Goal: Information Seeking & Learning: Learn about a topic

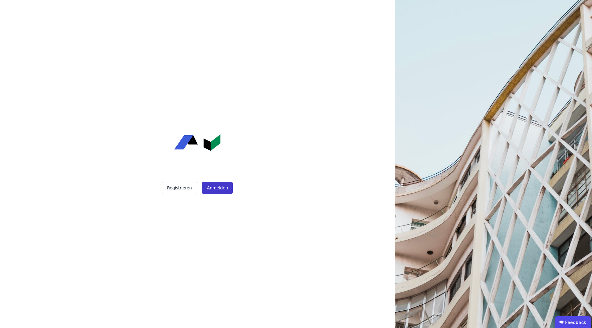
click at [224, 186] on button "Anmelden" at bounding box center [217, 188] width 31 height 12
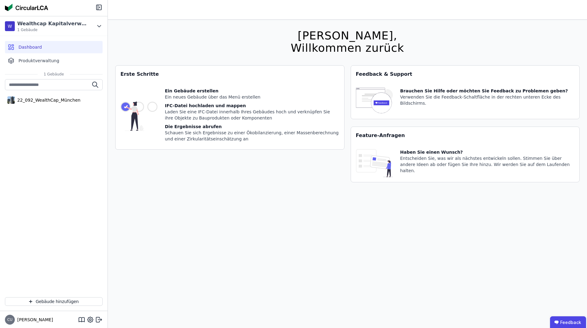
click at [169, 116] on div "Laden Sie eine IFC-Datei innerhalb Ihres Gebäudes hoch und verknüpfen Sie ihre …" at bounding box center [252, 115] width 175 height 12
click at [153, 104] on img at bounding box center [139, 116] width 37 height 57
click at [280, 58] on div "[PERSON_NAME], Willkommen zurück Sie verwenden derzeit eine Beta-Version. Es kö…" at bounding box center [347, 184] width 465 height 328
click at [457, 94] on div "Verwenden Sie die Feedback-Schaltfläche in der rechten unteren Ecke des Bildsch…" at bounding box center [488, 100] width 175 height 12
click at [442, 154] on div "Haben Sie einen Wunsch?" at bounding box center [488, 152] width 175 height 6
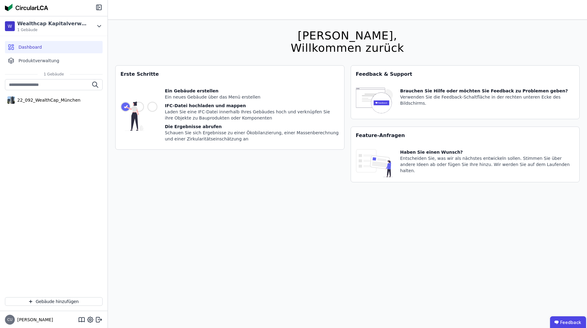
click at [222, 46] on div "[PERSON_NAME], Willkommen zurück Sie verwenden derzeit eine Beta-Version. Es kö…" at bounding box center [347, 184] width 465 height 328
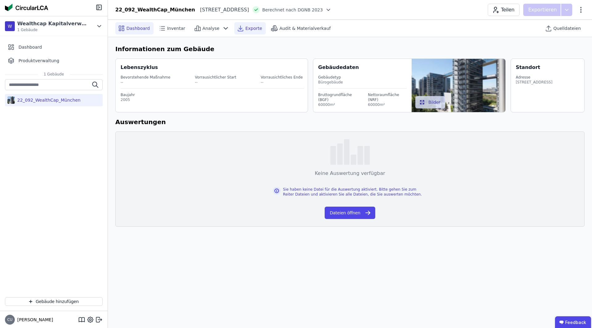
click at [245, 27] on span "Exporte" at bounding box center [253, 28] width 17 height 6
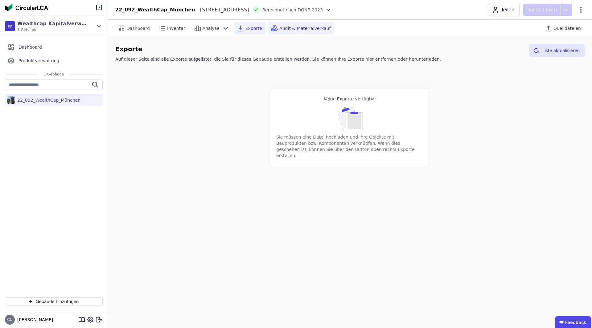
click at [292, 28] on span "Audit & Materialverkauf" at bounding box center [304, 28] width 51 height 6
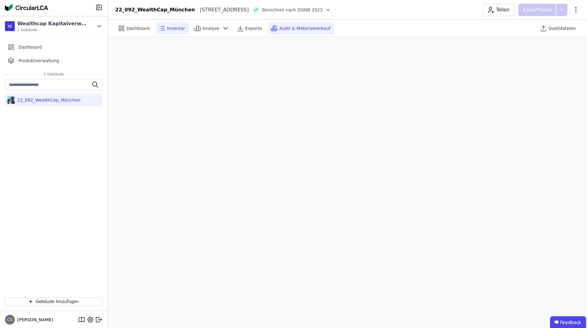
click at [170, 27] on span "Inventar" at bounding box center [176, 28] width 18 height 6
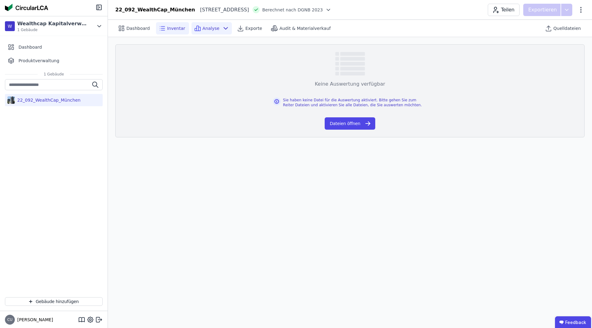
click at [208, 29] on span "Analyse" at bounding box center [211, 28] width 17 height 6
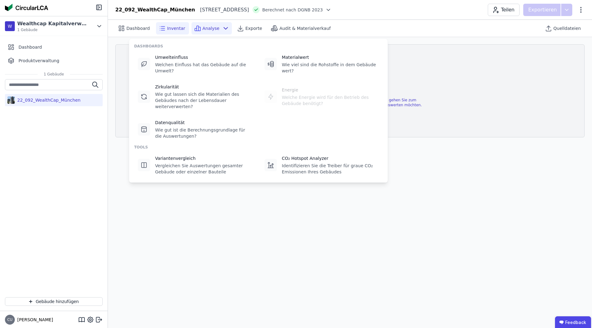
click at [232, 240] on div "Dashboard Inventar Analyse Exporte Audit & Materialverkauf Quelldateien Keine A…" at bounding box center [350, 174] width 484 height 309
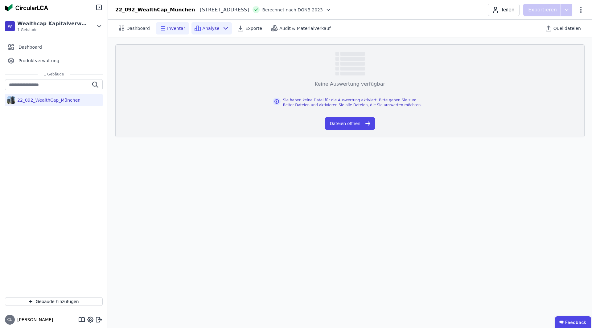
click at [206, 26] on span "Analyse" at bounding box center [211, 28] width 17 height 6
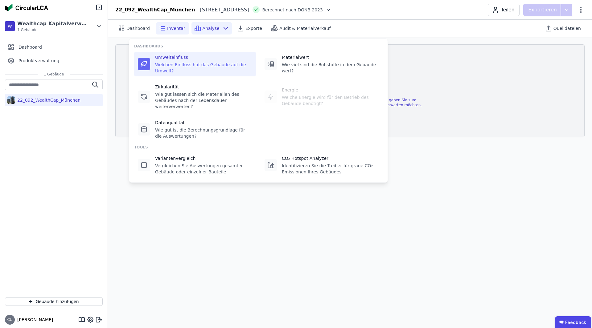
click at [178, 57] on div "Umwelteinfluss" at bounding box center [203, 57] width 97 height 6
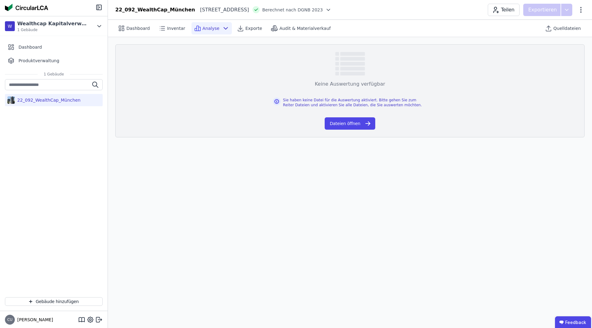
click at [222, 89] on div "Keine Auswertung verfügbar Sie haben keine Datei für die Auswertung aktiviert. …" at bounding box center [349, 90] width 469 height 93
click at [171, 27] on span "Inventar" at bounding box center [176, 28] width 18 height 6
drag, startPoint x: 198, startPoint y: 140, endPoint x: 170, endPoint y: 93, distance: 53.9
click at [198, 140] on div "Keine Auswertung verfügbar Sie haben keine Datei für die Auswertung aktiviert. …" at bounding box center [350, 91] width 484 height 108
click at [141, 26] on span "Dashboard" at bounding box center [137, 28] width 23 height 6
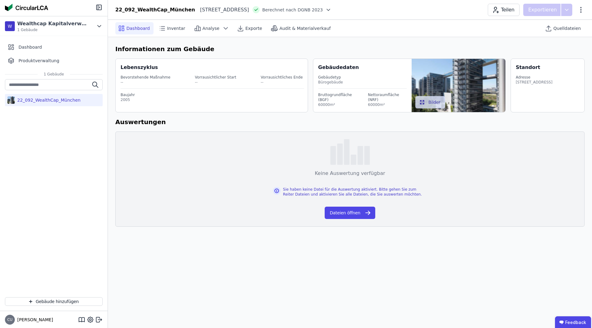
click at [200, 49] on h6 "Informationen zum Gebäude" at bounding box center [349, 48] width 469 height 9
click at [364, 43] on div "Informationen zum Gebäude Lebenszyklus Bevorstehende Maßnahme -- Vorrausichtlic…" at bounding box center [350, 135] width 484 height 197
click at [267, 76] on div "Vorrausichtliches Ende" at bounding box center [282, 77] width 42 height 5
click at [449, 43] on div "Informationen zum Gebäude Lebenszyklus Bevorstehende Maßnahme -- Vorrausichtlic…" at bounding box center [350, 135] width 484 height 197
click at [224, 47] on h6 "Informationen zum Gebäude" at bounding box center [349, 48] width 469 height 9
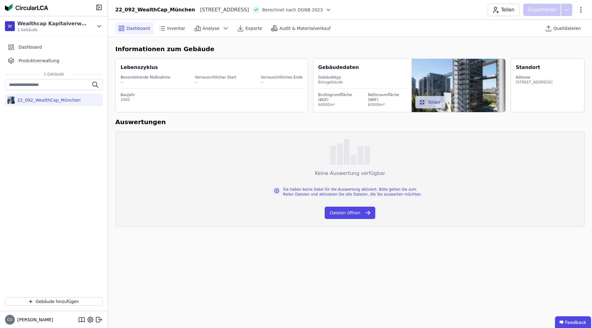
drag, startPoint x: 548, startPoint y: 91, endPoint x: 501, endPoint y: 66, distance: 53.1
click at [501, 66] on div "Lebenszyklus Bevorstehende Maßnahme -- Vorrausichtlicher Start -- Vorrausichtli…" at bounding box center [349, 86] width 469 height 61
click at [549, 76] on div "Adresse" at bounding box center [534, 77] width 37 height 5
click at [158, 25] on icon at bounding box center [161, 28] width 7 height 7
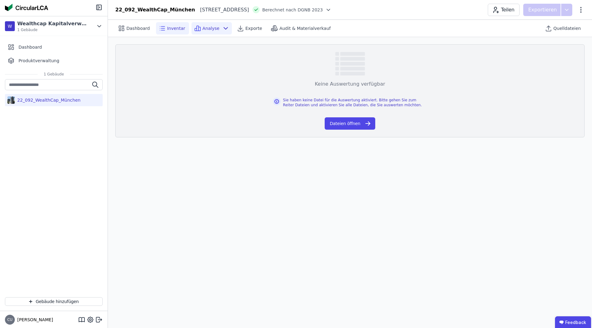
click at [209, 34] on div "Analyse" at bounding box center [211, 28] width 40 height 12
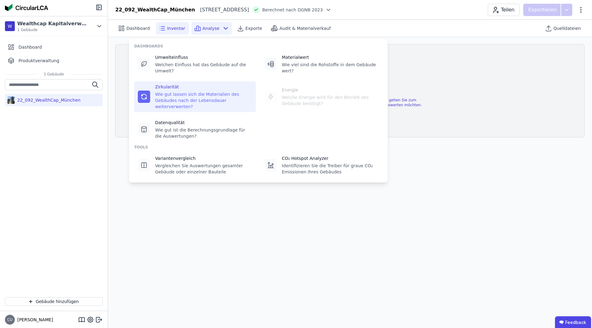
click at [185, 84] on div "Zirkularität Wie gut lassen sich die Materialien des Gebäudes nach der Lebensda…" at bounding box center [203, 97] width 97 height 26
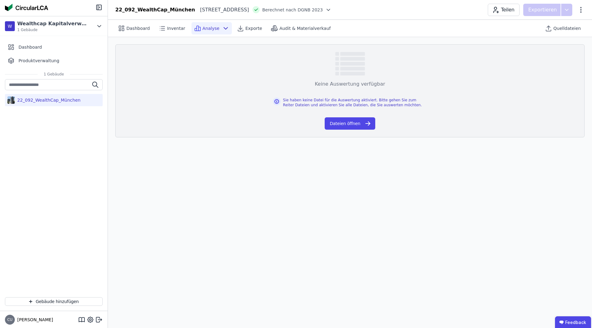
click at [212, 32] on div "Analyse" at bounding box center [211, 28] width 40 height 12
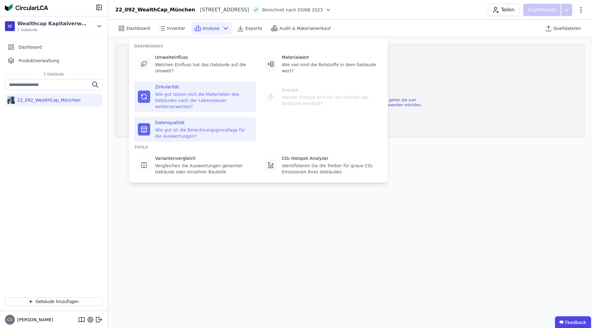
click at [194, 127] on div "Wie gut ist die Berechnungsgrundlage für die Auswertungen?" at bounding box center [203, 133] width 97 height 12
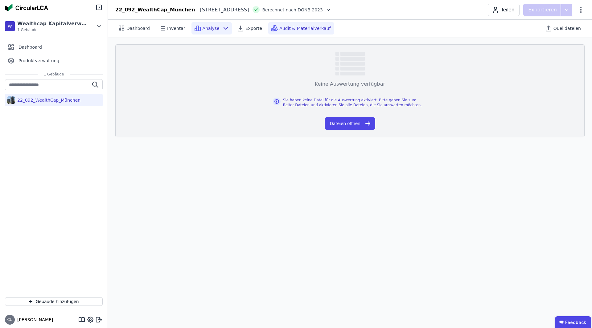
click at [280, 26] on span "Audit & Materialverkauf" at bounding box center [304, 28] width 51 height 6
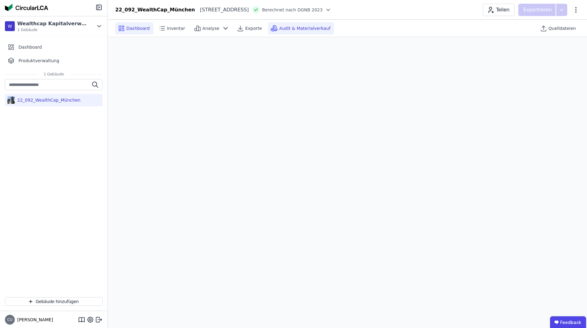
click at [128, 29] on span "Dashboard" at bounding box center [137, 28] width 23 height 6
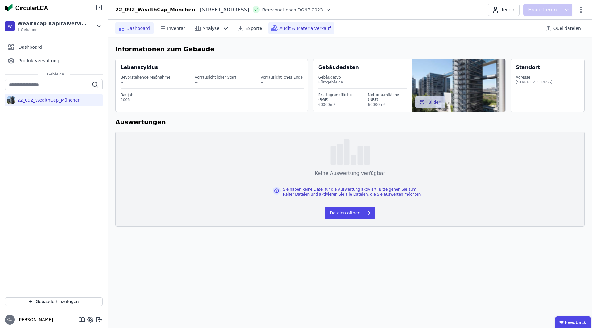
click at [312, 32] on div "Audit & Materialverkauf" at bounding box center [301, 28] width 66 height 12
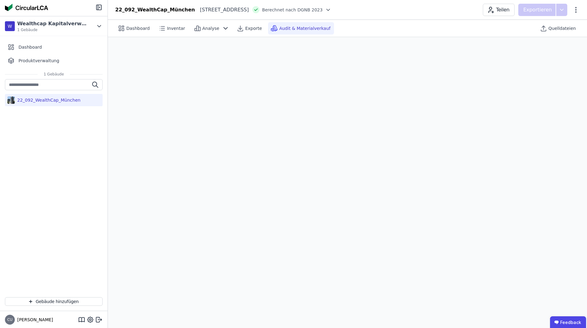
click at [290, 27] on span "Audit & Materialverkauf" at bounding box center [304, 28] width 51 height 6
